Goal: Check status: Check status

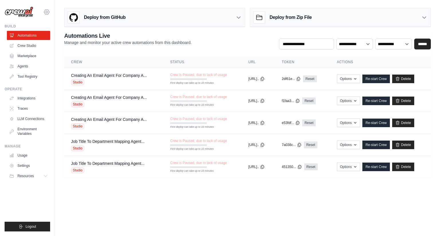
click at [47, 13] on icon at bounding box center [47, 12] width 2 height 2
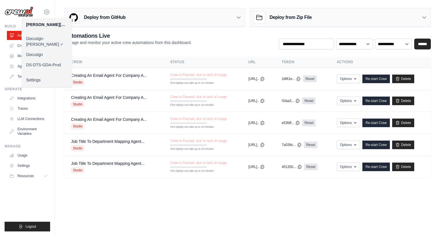
click at [43, 50] on link "Docusign" at bounding box center [46, 55] width 50 height 10
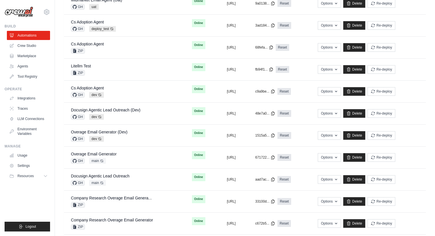
scroll to position [168, 0]
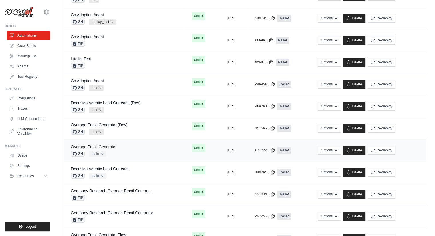
click at [108, 146] on link "Overage Email Generator" at bounding box center [94, 147] width 46 height 5
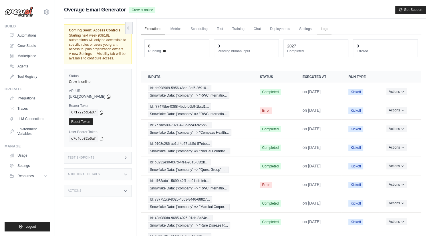
click at [321, 31] on link "Logs" at bounding box center [324, 29] width 14 height 12
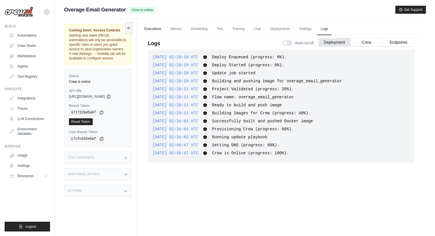
click at [159, 30] on link "Executions" at bounding box center [153, 29] width 24 height 12
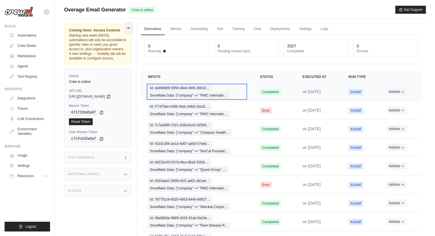
click at [188, 88] on span "Id: da998969-5956-48ee-8bf5-36910…" at bounding box center [180, 88] width 64 height 6
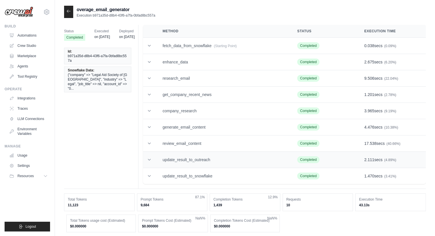
click at [149, 160] on icon at bounding box center [150, 160] width 6 height 6
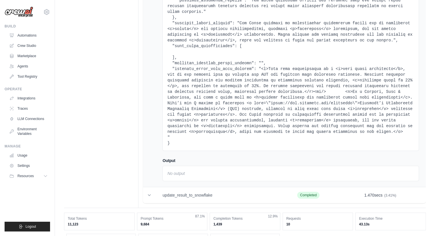
scroll to position [2322, 0]
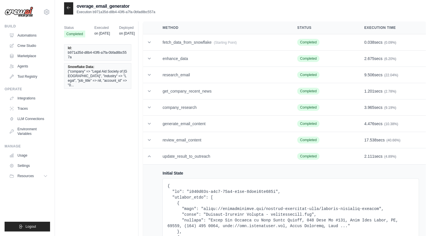
scroll to position [0, 0]
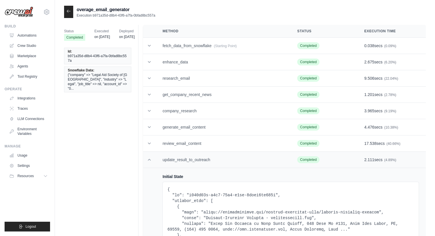
click at [150, 161] on icon at bounding box center [150, 160] width 6 height 6
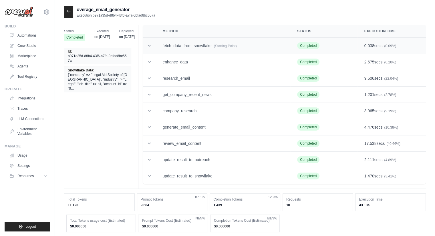
click at [183, 45] on td "fetch_data_from_snowflake (Starting Point)" at bounding box center [223, 46] width 135 height 16
